Goal: Find specific page/section: Find specific page/section

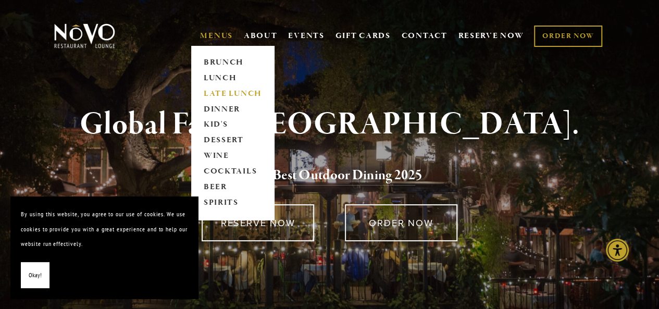
click at [228, 92] on link "LATE LUNCH" at bounding box center [232, 94] width 65 height 16
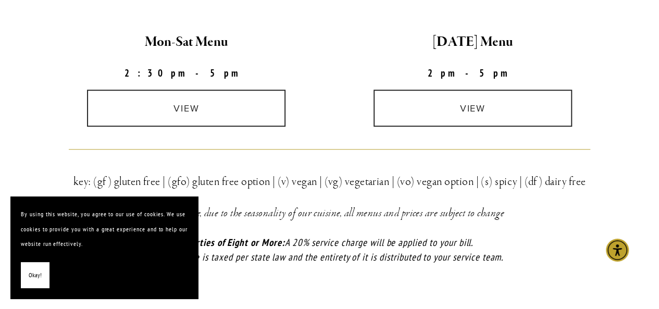
scroll to position [311, 0]
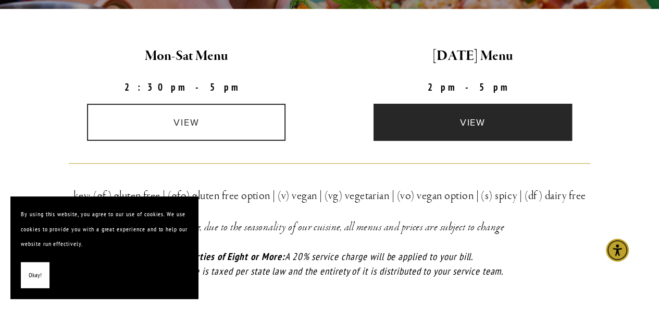
click at [442, 123] on link "view" at bounding box center [472, 122] width 198 height 37
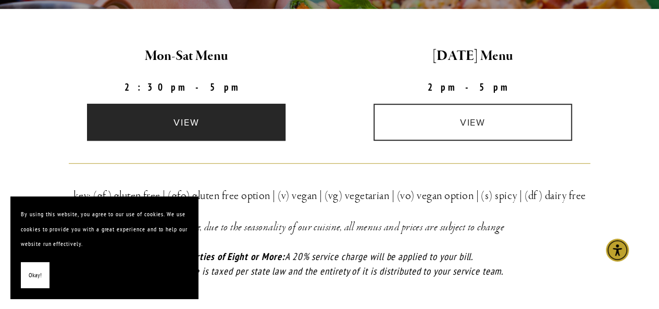
click at [207, 120] on link "view" at bounding box center [186, 122] width 198 height 37
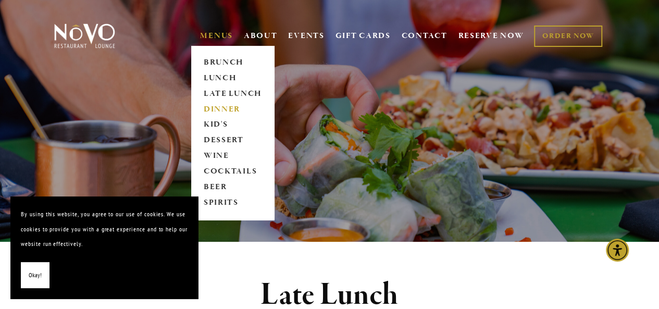
click at [221, 110] on link "DINNER" at bounding box center [232, 110] width 65 height 16
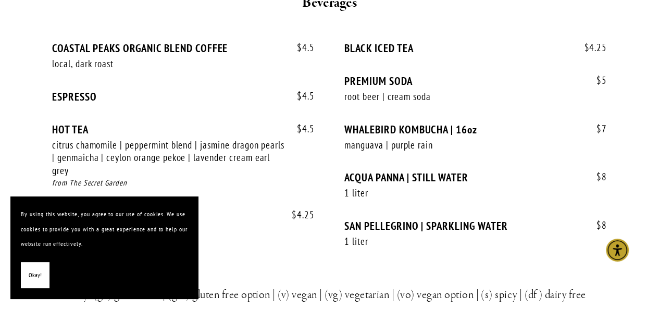
scroll to position [2337, 0]
